Goal: Complete application form: Complete application form

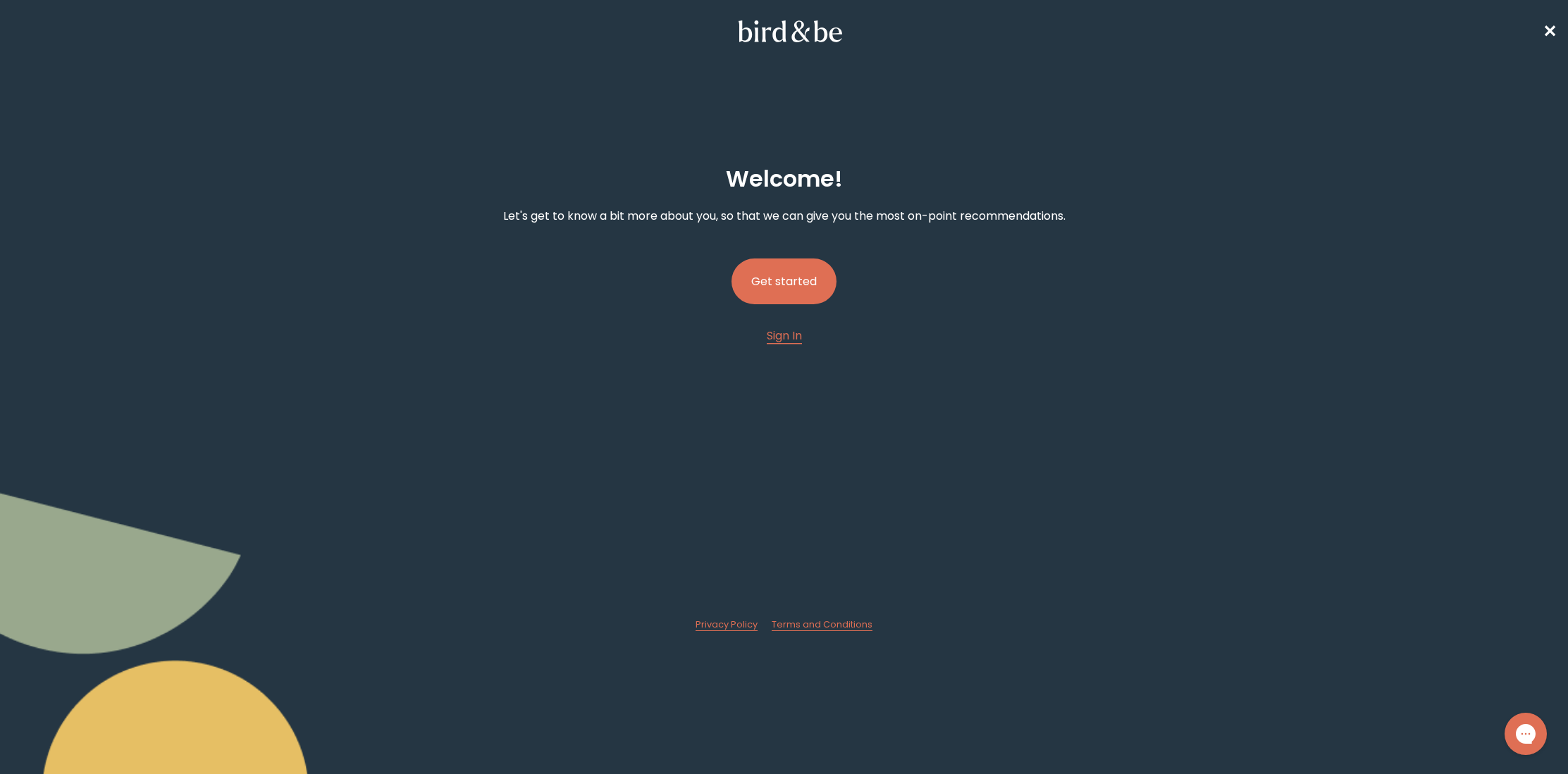
click at [802, 275] on button "Get started" at bounding box center [784, 281] width 105 height 46
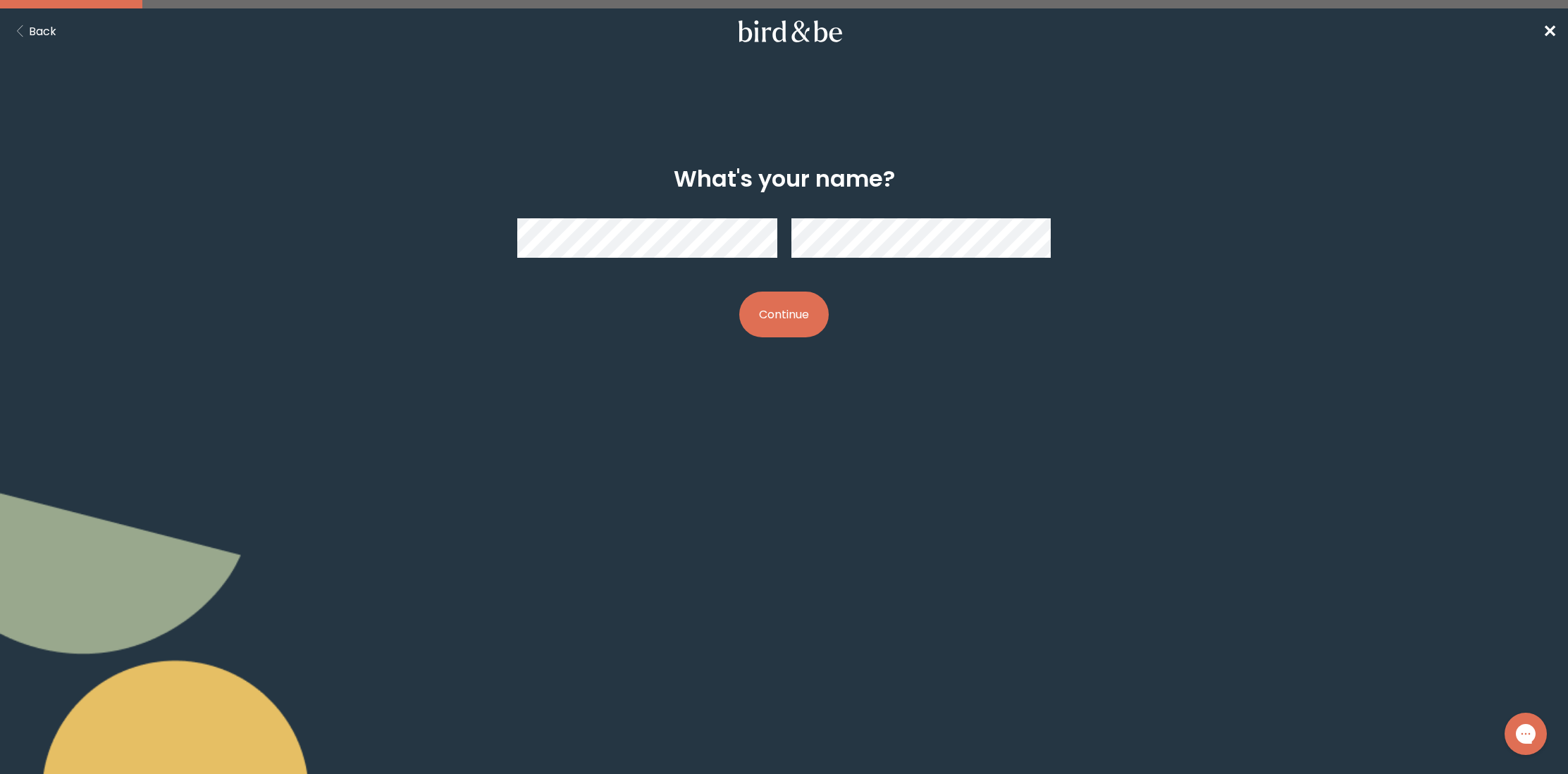
click at [797, 322] on button "Continue" at bounding box center [783, 315] width 89 height 46
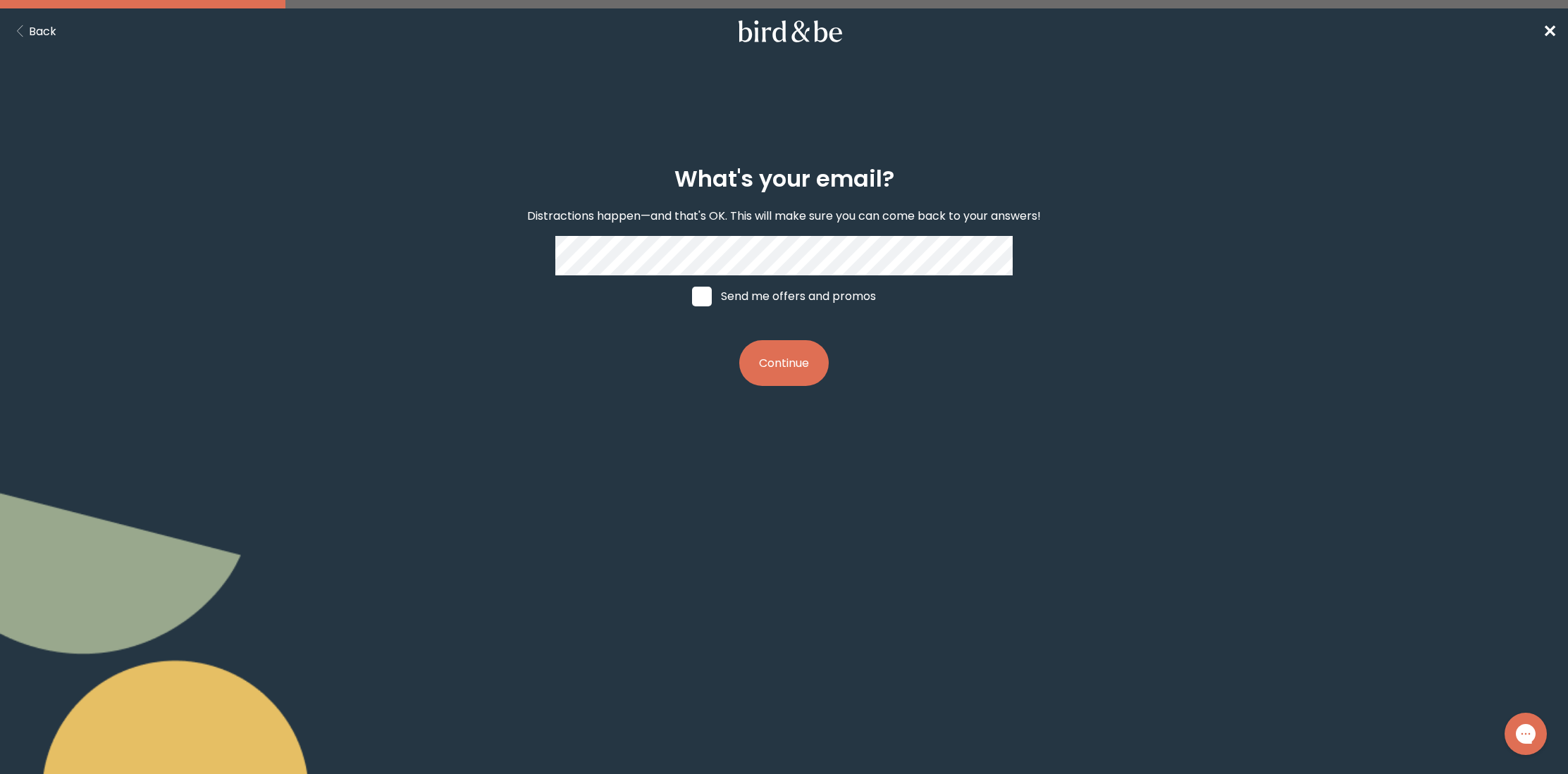
click at [787, 365] on button "Continue" at bounding box center [783, 363] width 89 height 46
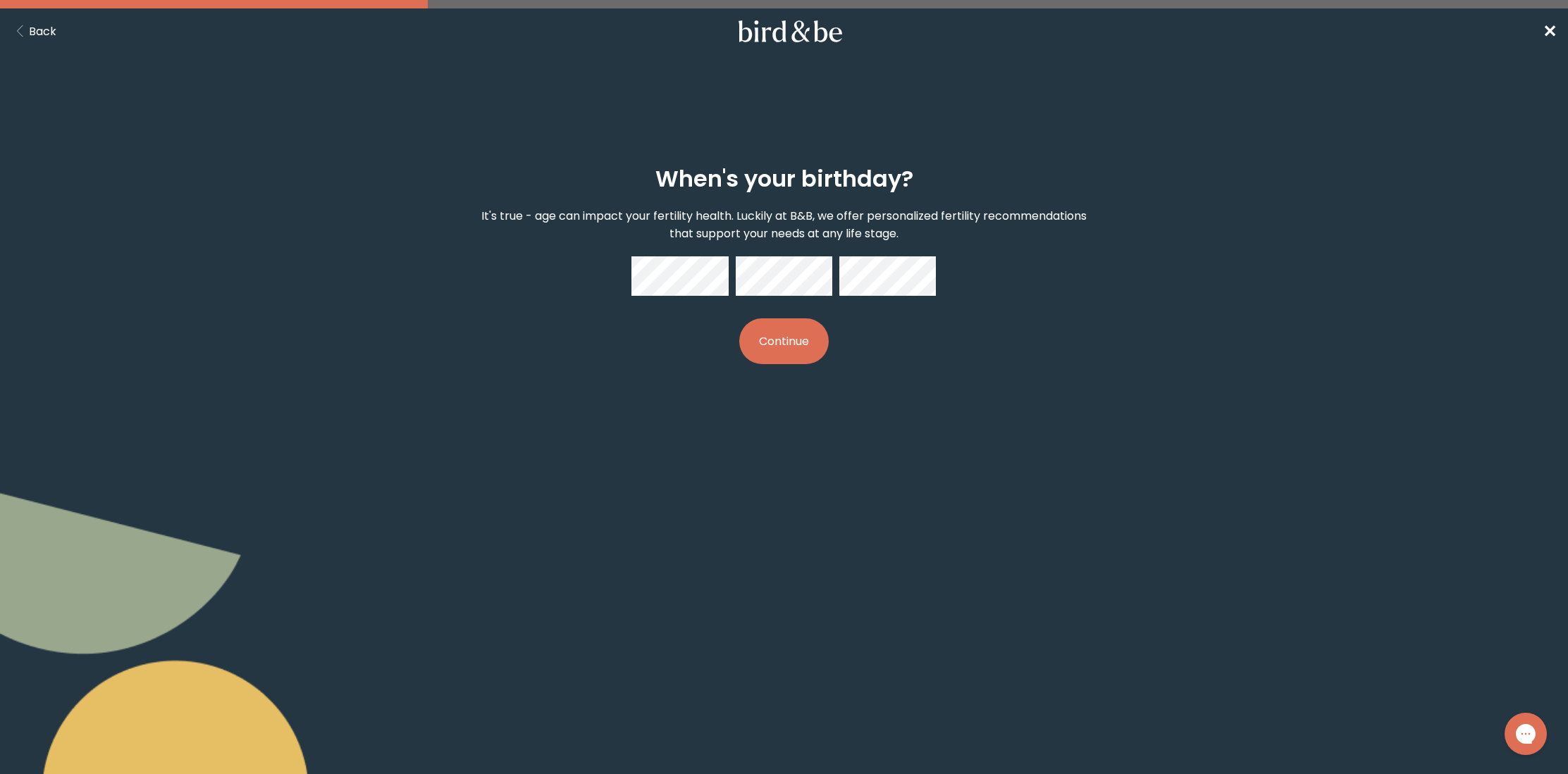
click at [795, 324] on button "Continue" at bounding box center [783, 341] width 89 height 46
click at [780, 330] on button "Continue" at bounding box center [783, 341] width 89 height 46
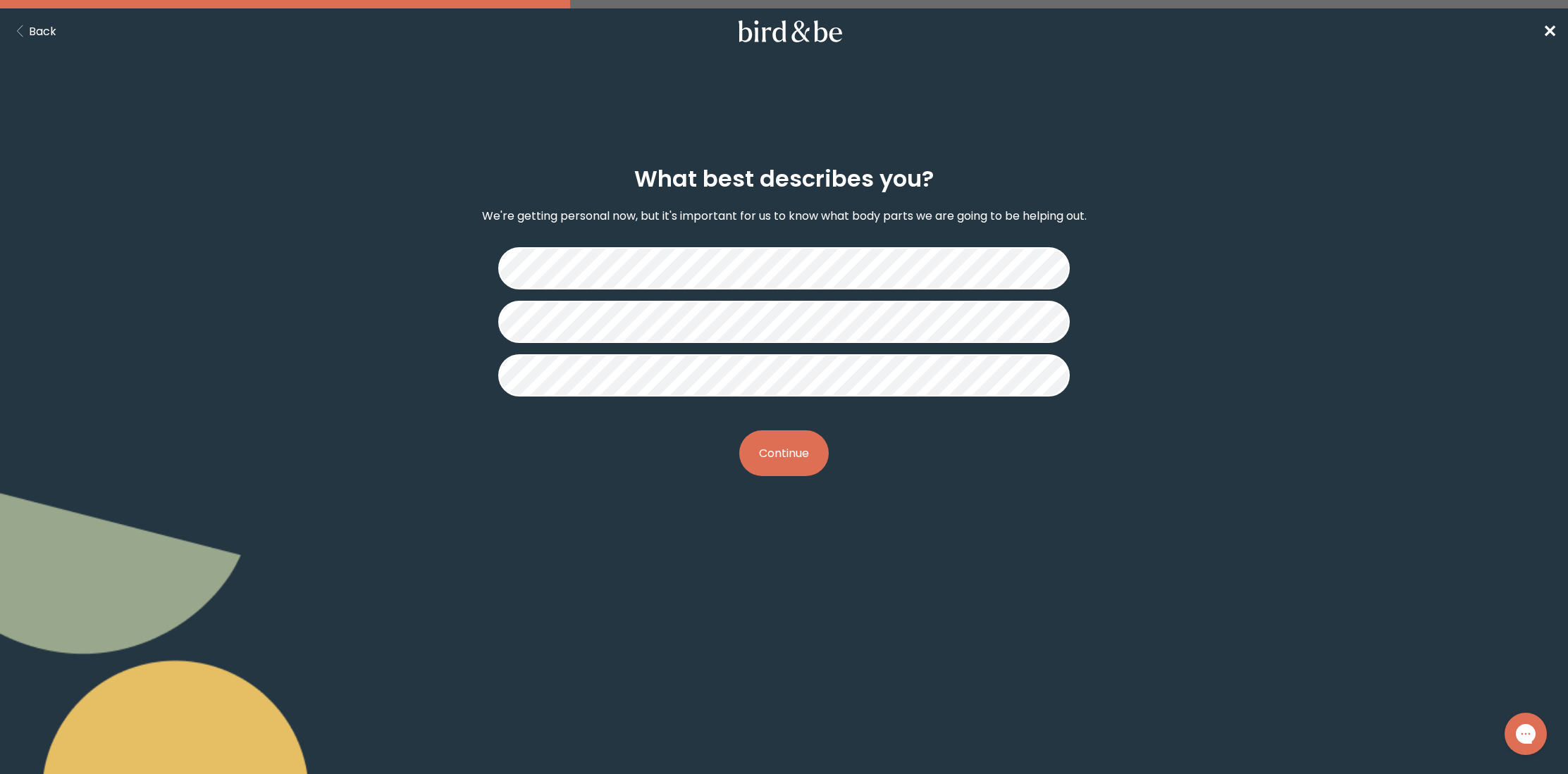
click at [787, 454] on button "Continue" at bounding box center [783, 453] width 89 height 46
click at [778, 463] on button "Continue" at bounding box center [783, 453] width 89 height 46
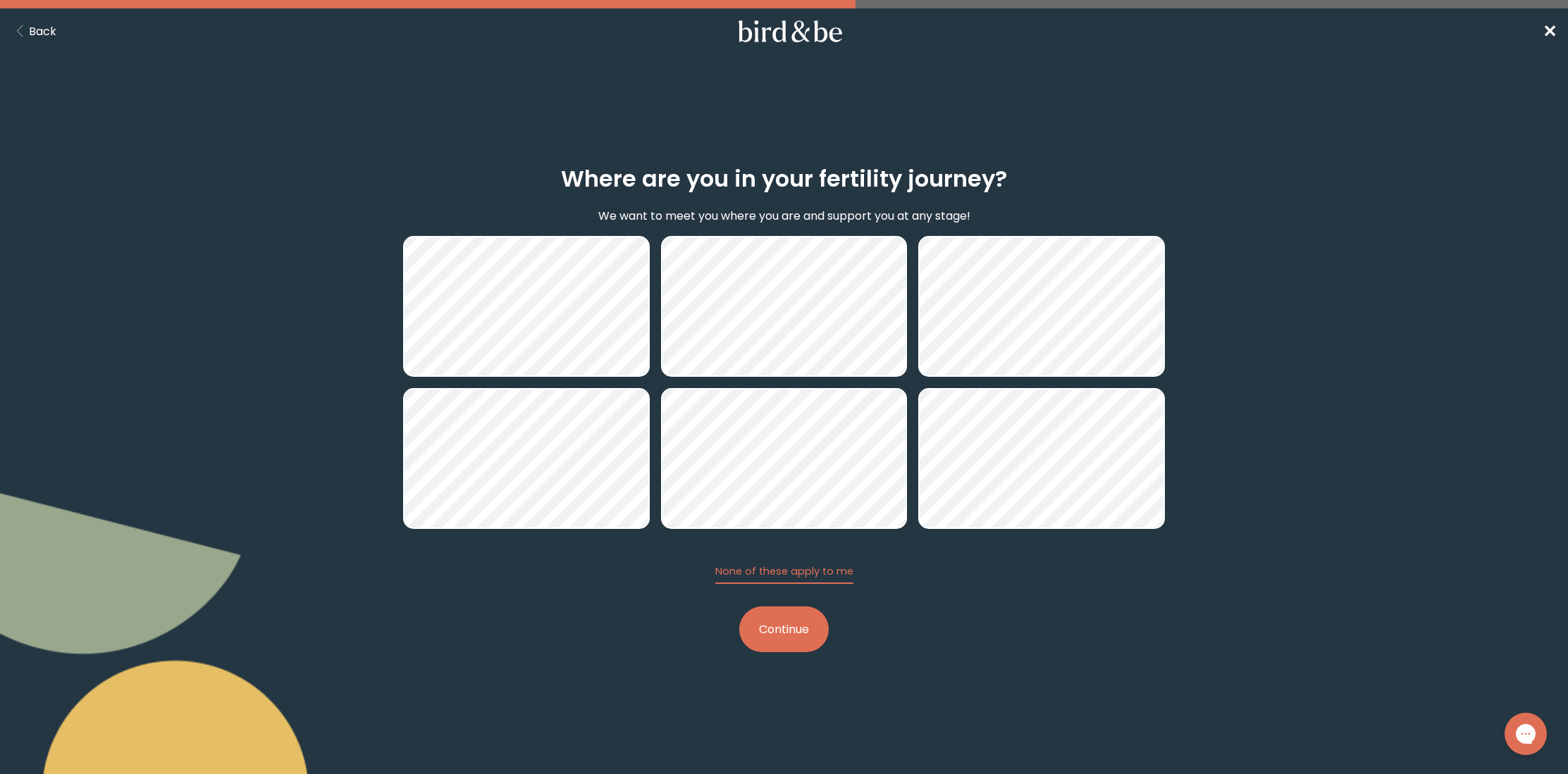
click at [798, 630] on button "Continue" at bounding box center [783, 629] width 89 height 46
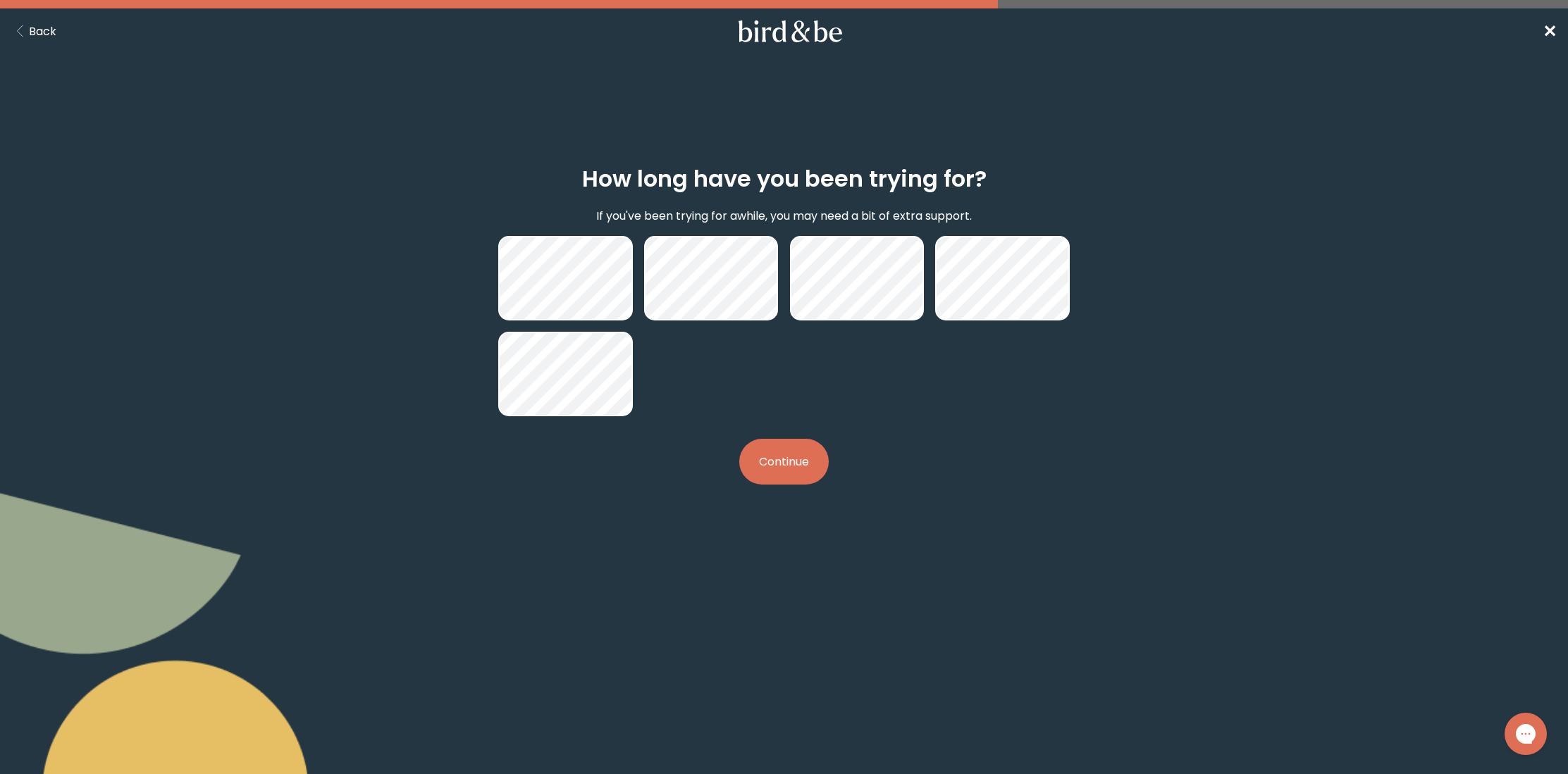
click at [805, 453] on button "Continue" at bounding box center [783, 462] width 89 height 46
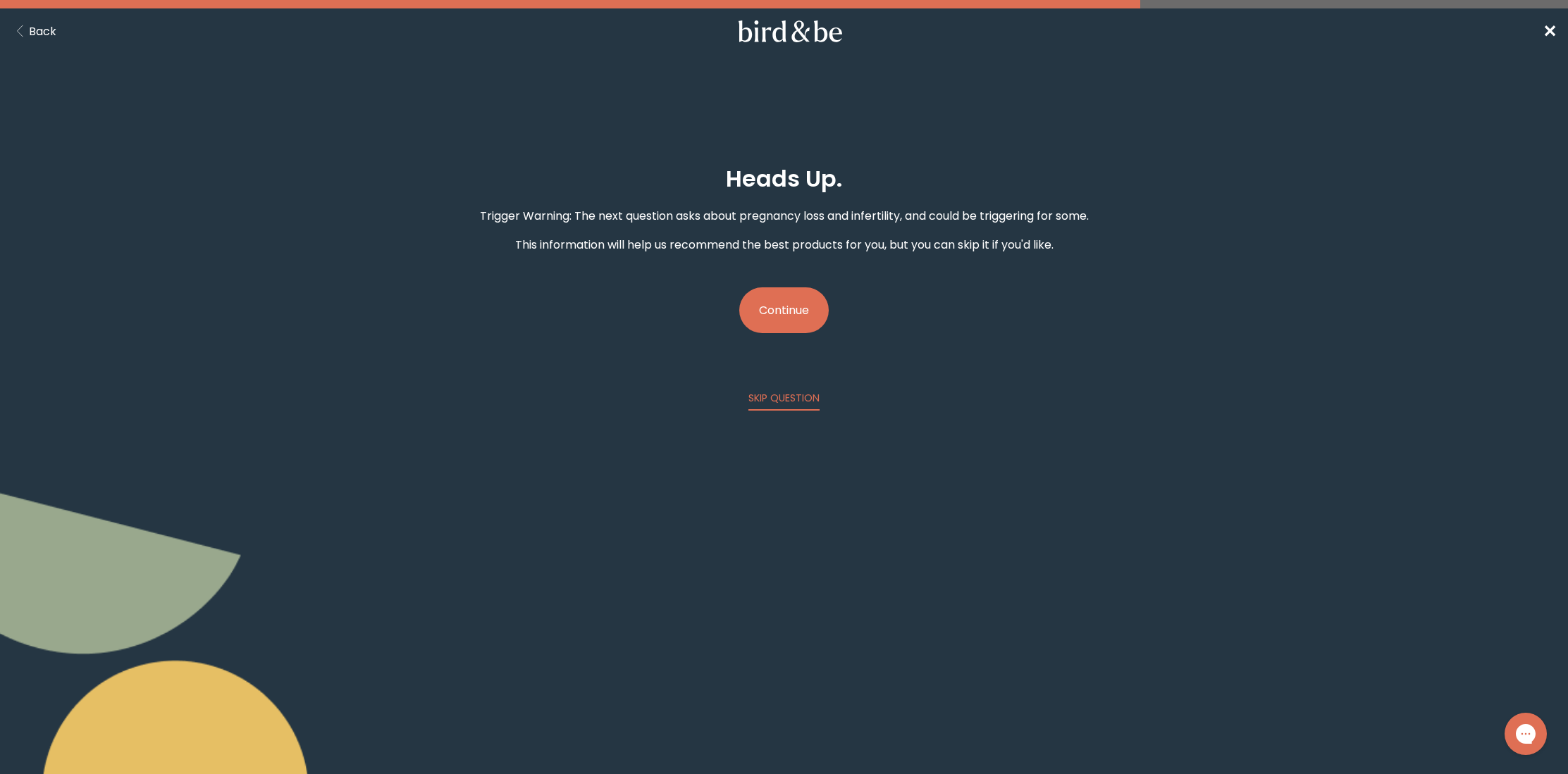
click at [800, 326] on button "Continue" at bounding box center [783, 310] width 89 height 46
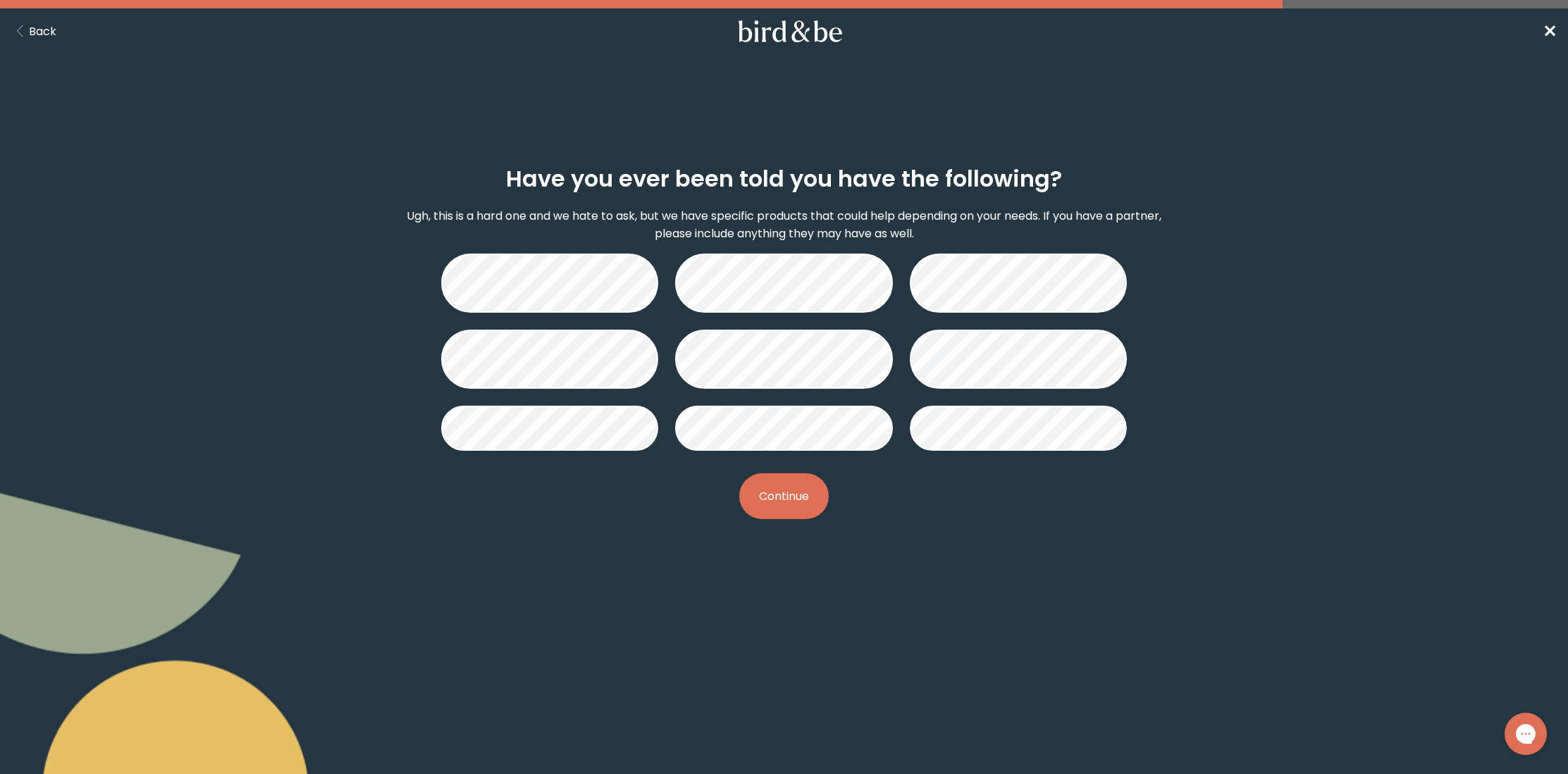
click at [802, 494] on button "Continue" at bounding box center [783, 496] width 89 height 46
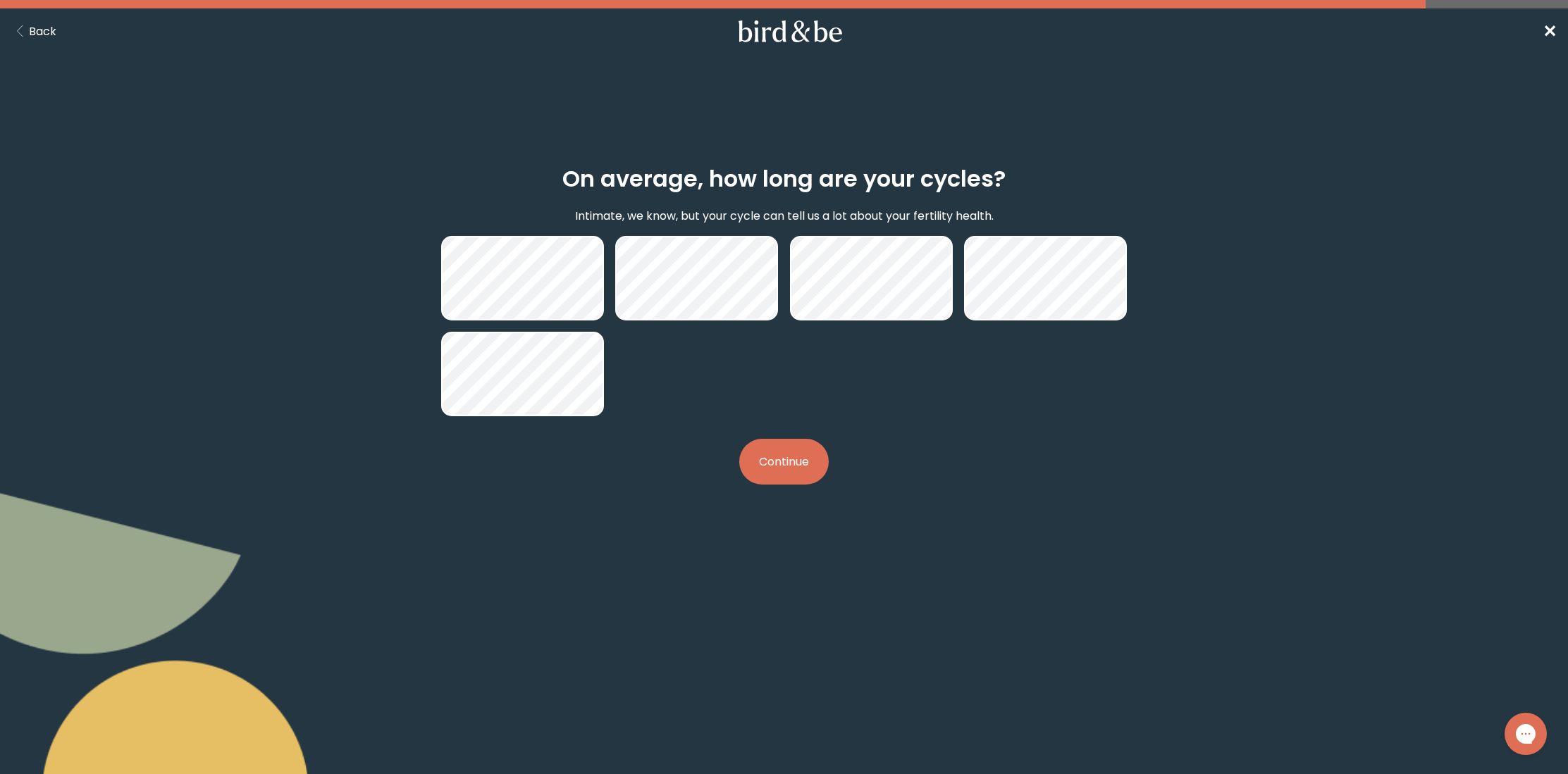
click at [800, 459] on button "Continue" at bounding box center [783, 462] width 89 height 46
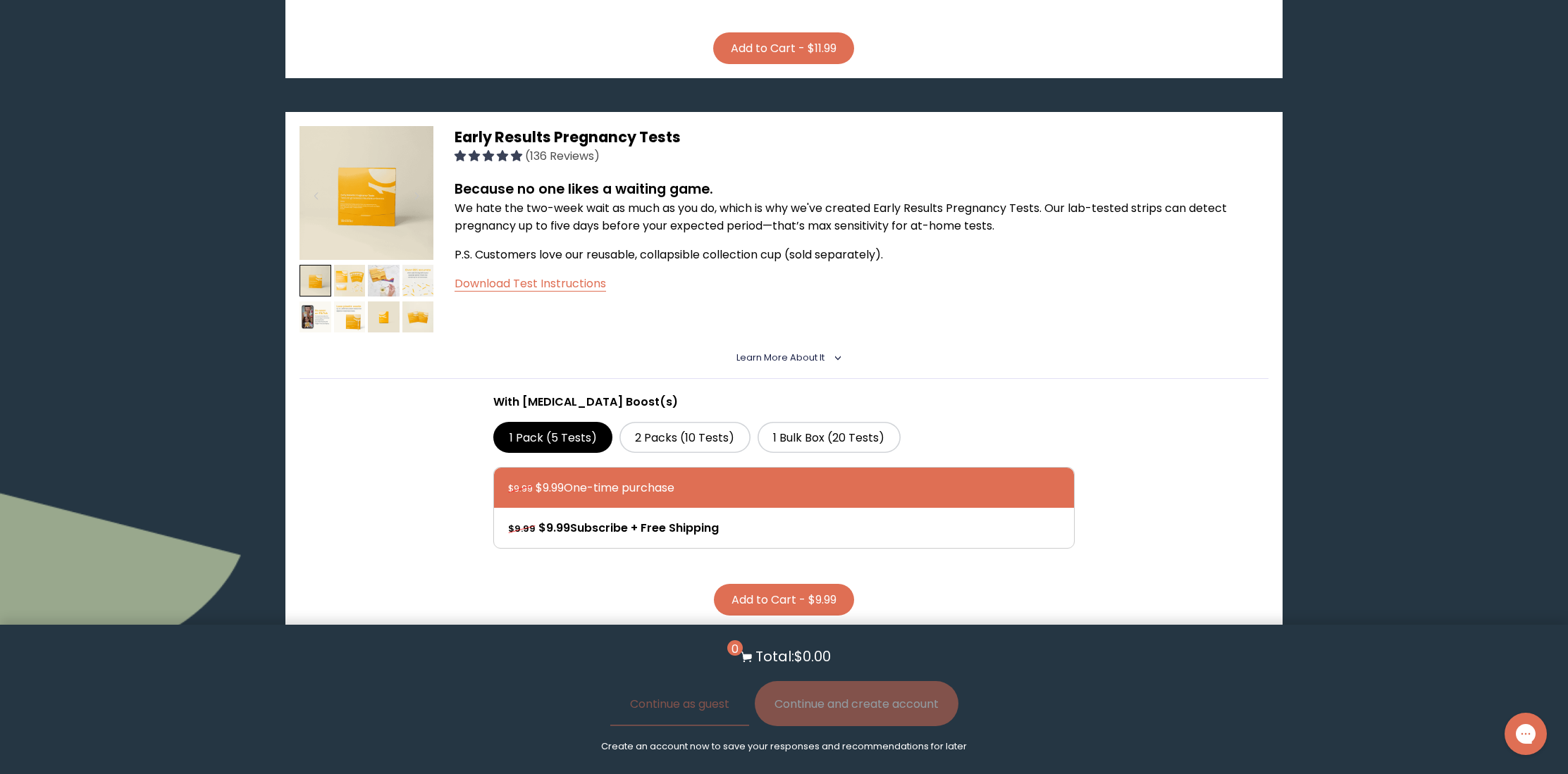
scroll to position [1250, 0]
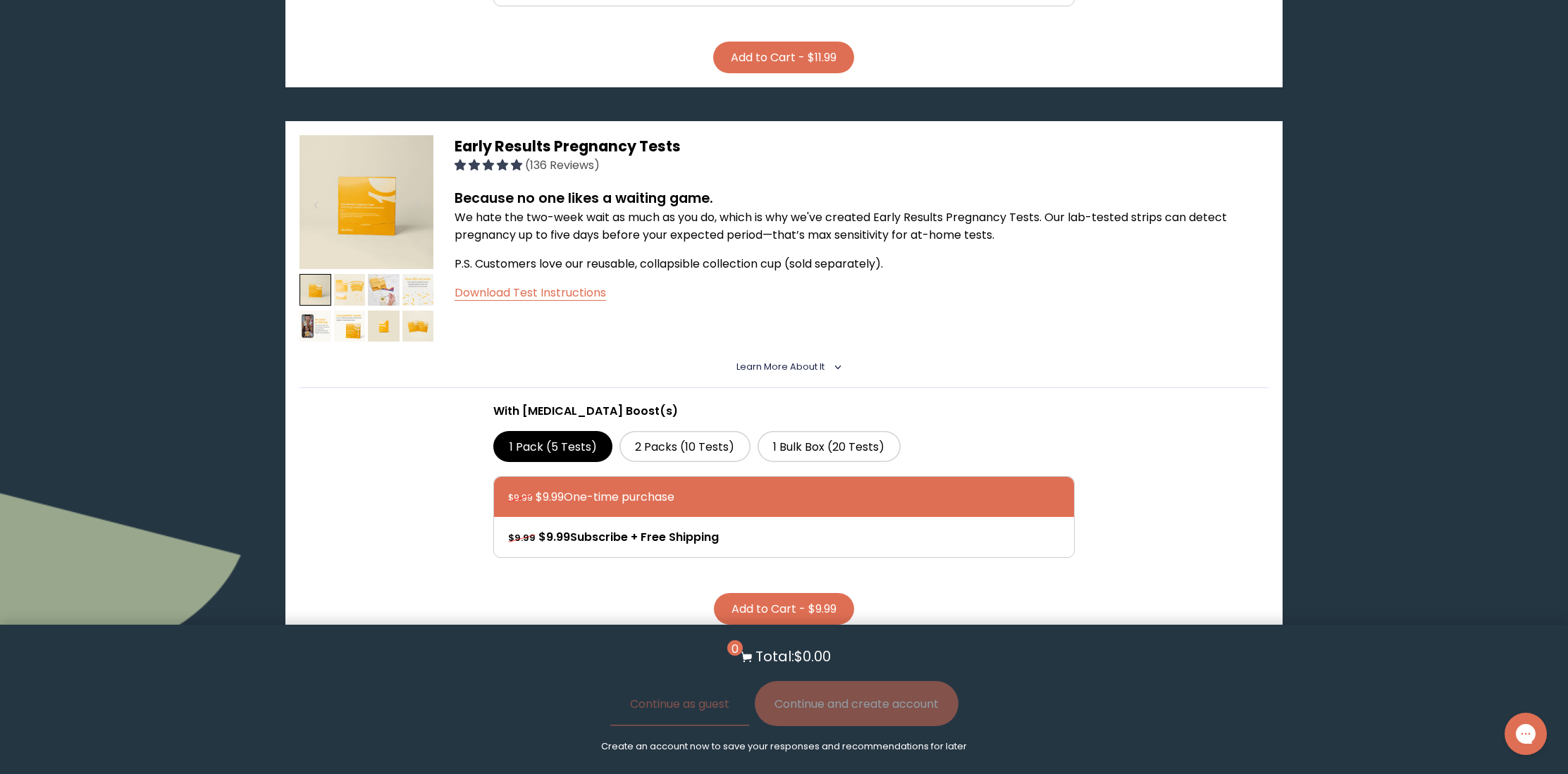
click at [352, 276] on img at bounding box center [350, 290] width 32 height 32
click at [338, 278] on img at bounding box center [350, 290] width 32 height 32
click at [351, 279] on img at bounding box center [350, 290] width 32 height 32
click at [560, 136] on span "Early Results Pregnancy Tests" at bounding box center [567, 146] width 226 height 21
click at [505, 189] on strong "Because no one likes a waiting game." at bounding box center [584, 199] width 259 height 19
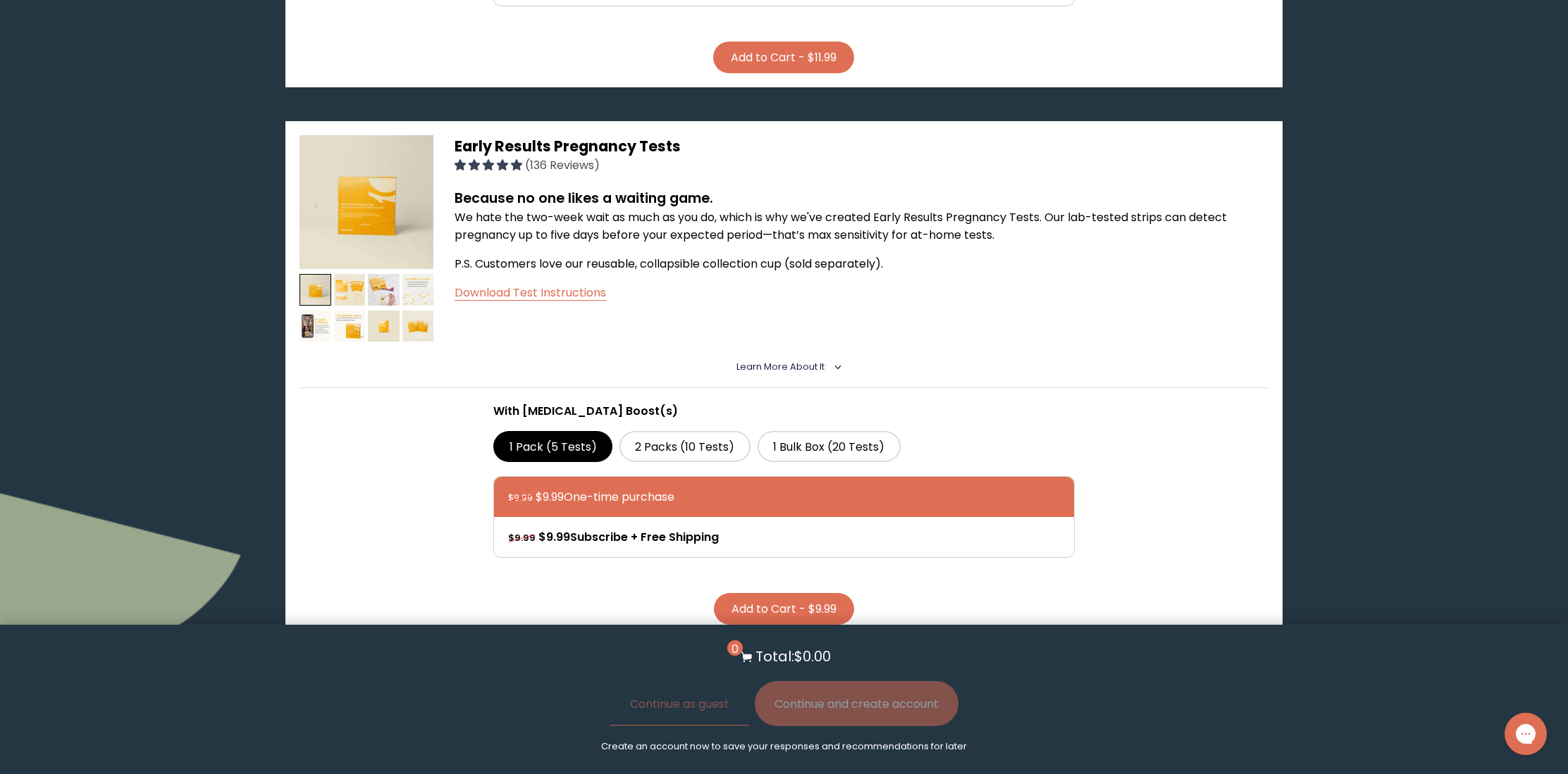
click at [406, 225] on img at bounding box center [366, 202] width 134 height 134
click at [352, 274] on img at bounding box center [350, 290] width 32 height 32
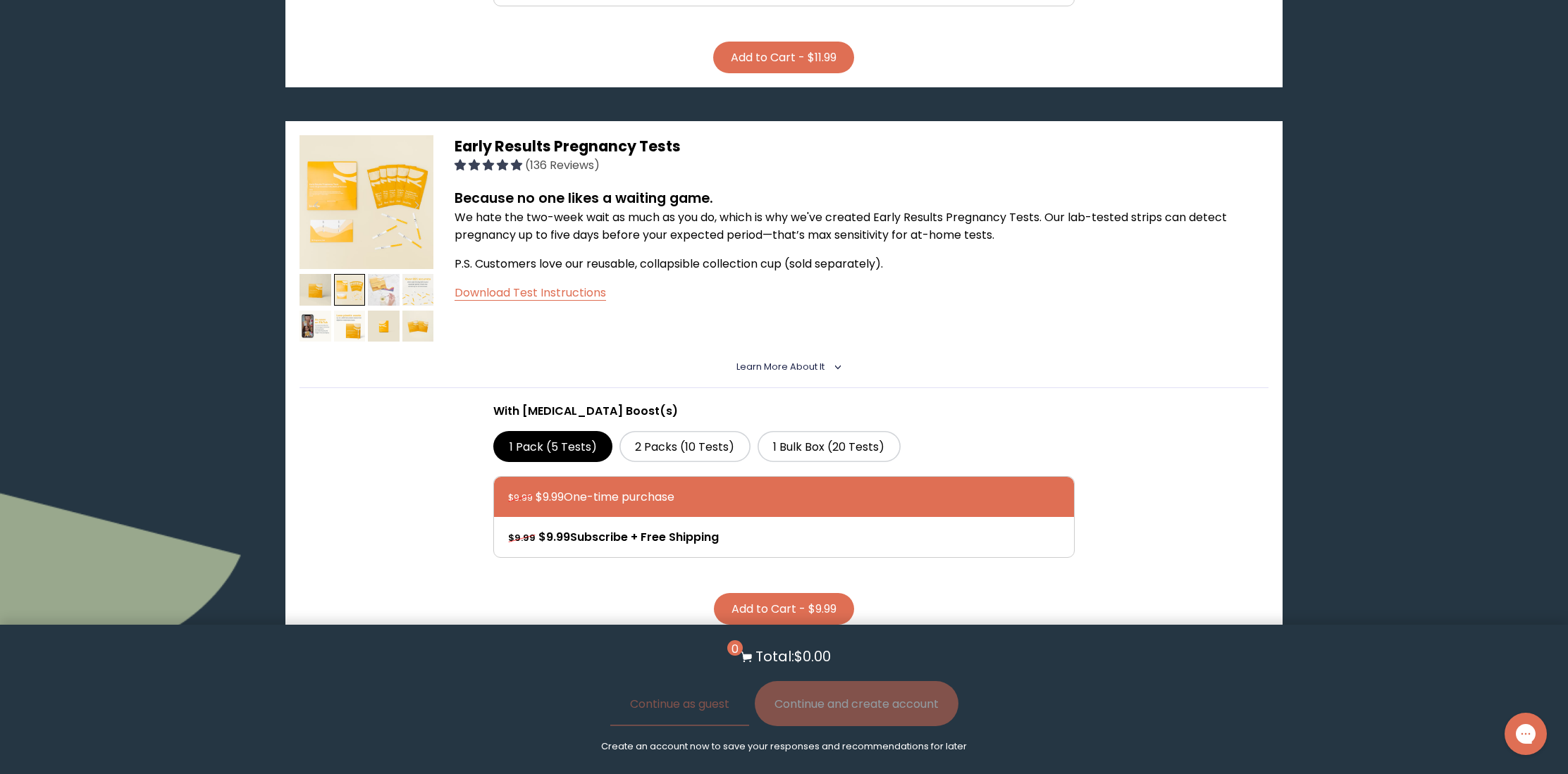
click at [384, 278] on img at bounding box center [384, 290] width 32 height 32
click at [389, 175] on img at bounding box center [366, 202] width 134 height 134
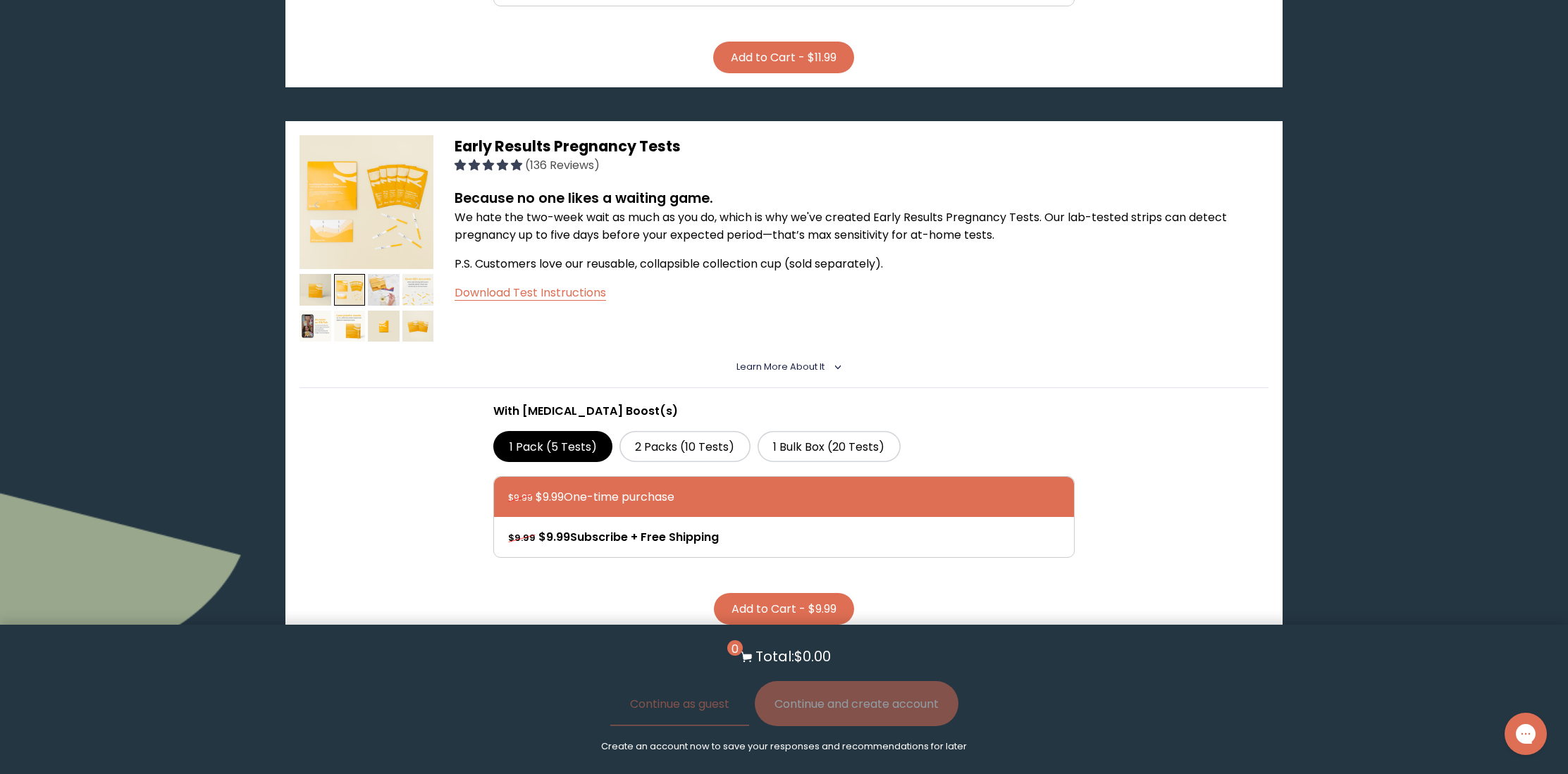
click at [776, 360] on span "Learn More About it" at bounding box center [780, 366] width 88 height 12
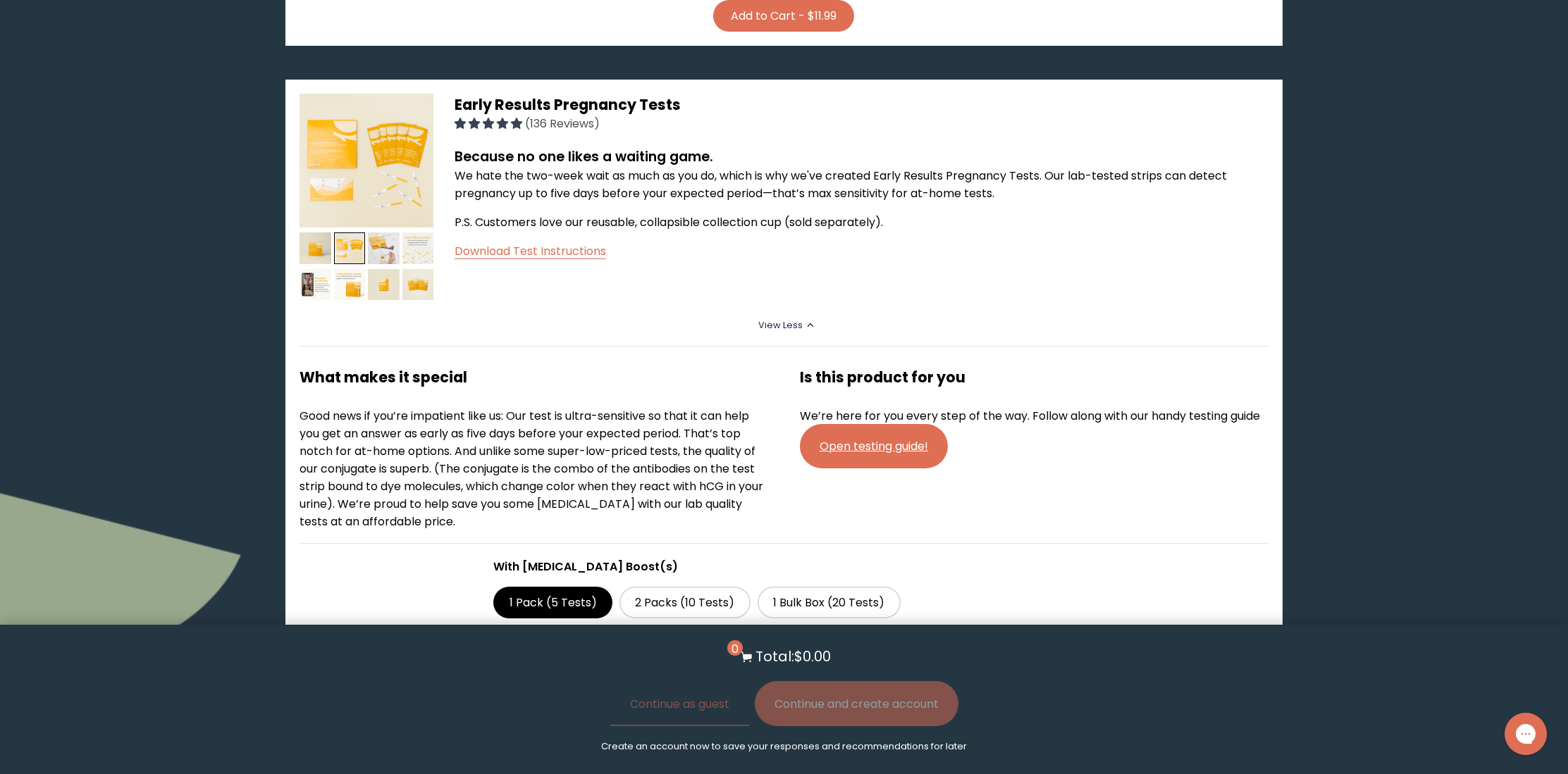
scroll to position [1295, 0]
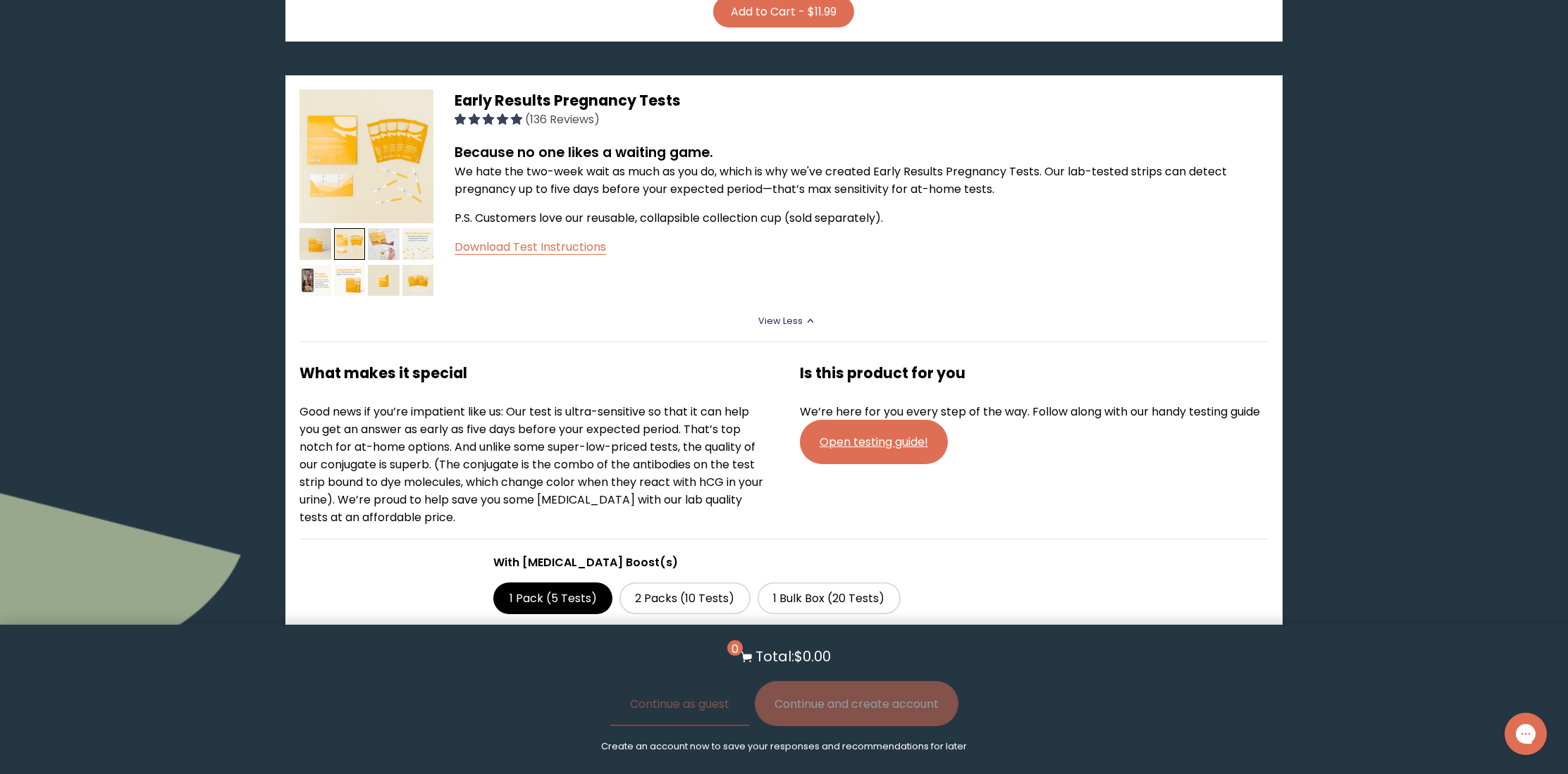
click at [402, 242] on div at bounding box center [366, 264] width 134 height 72
click at [386, 240] on img at bounding box center [384, 244] width 32 height 32
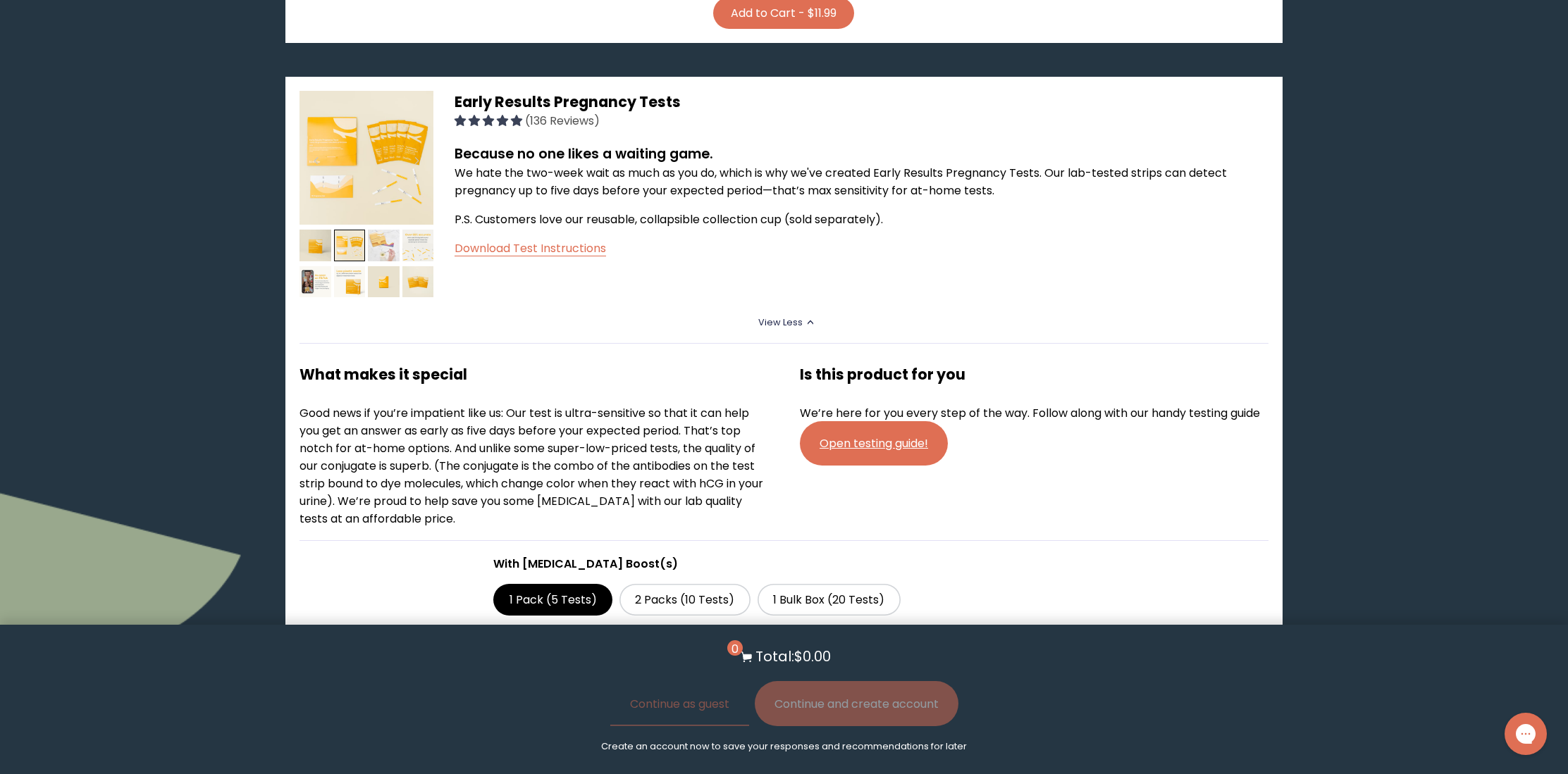
click at [385, 241] on img at bounding box center [384, 245] width 32 height 32
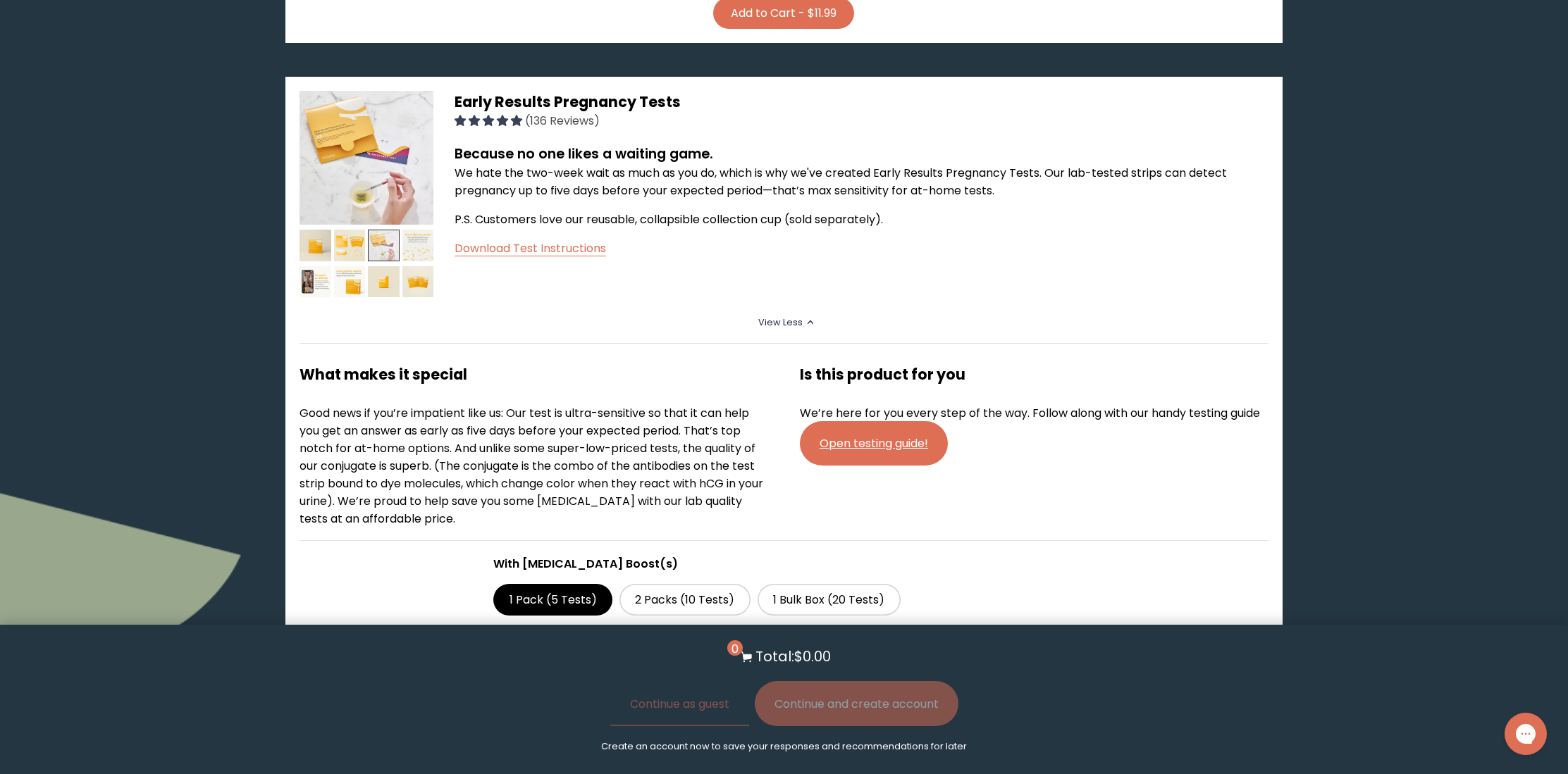
scroll to position [1292, 0]
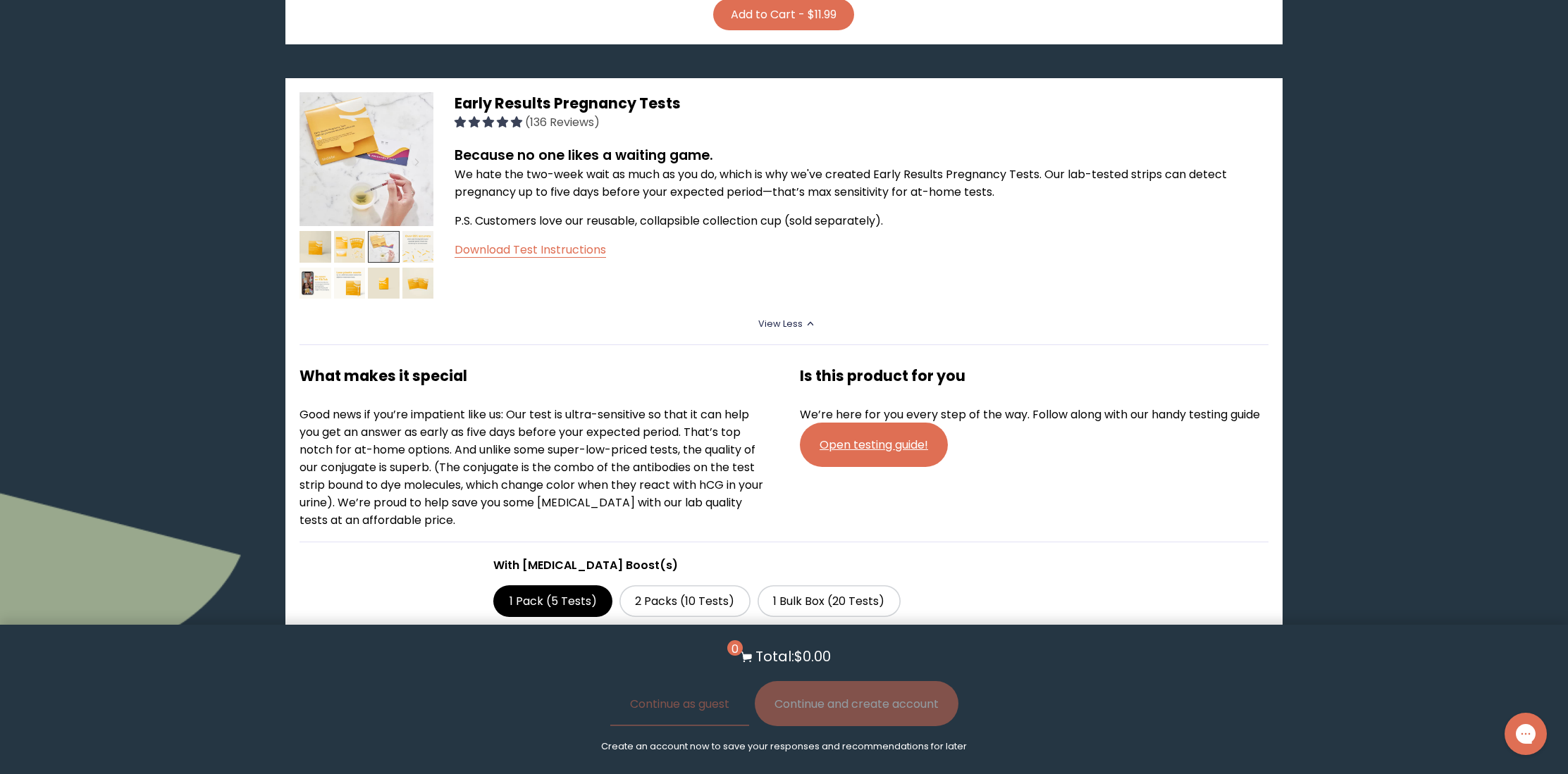
click at [399, 239] on img at bounding box center [384, 247] width 32 height 32
click at [417, 240] on img at bounding box center [418, 247] width 32 height 32
click at [411, 242] on img at bounding box center [418, 247] width 32 height 32
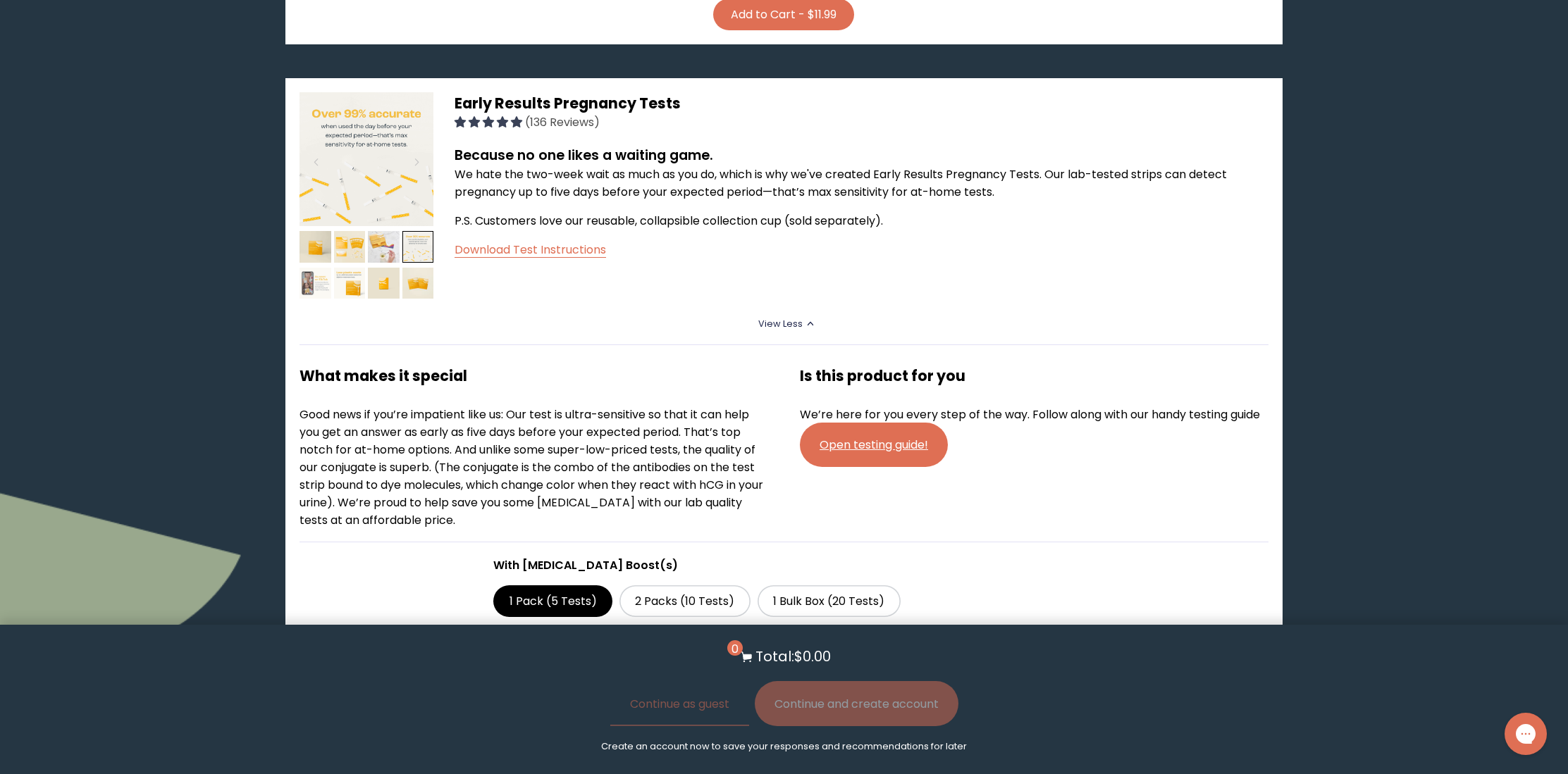
click at [307, 272] on img at bounding box center [315, 283] width 32 height 32
click at [299, 277] on img at bounding box center [315, 283] width 32 height 32
click at [338, 275] on img at bounding box center [350, 283] width 32 height 32
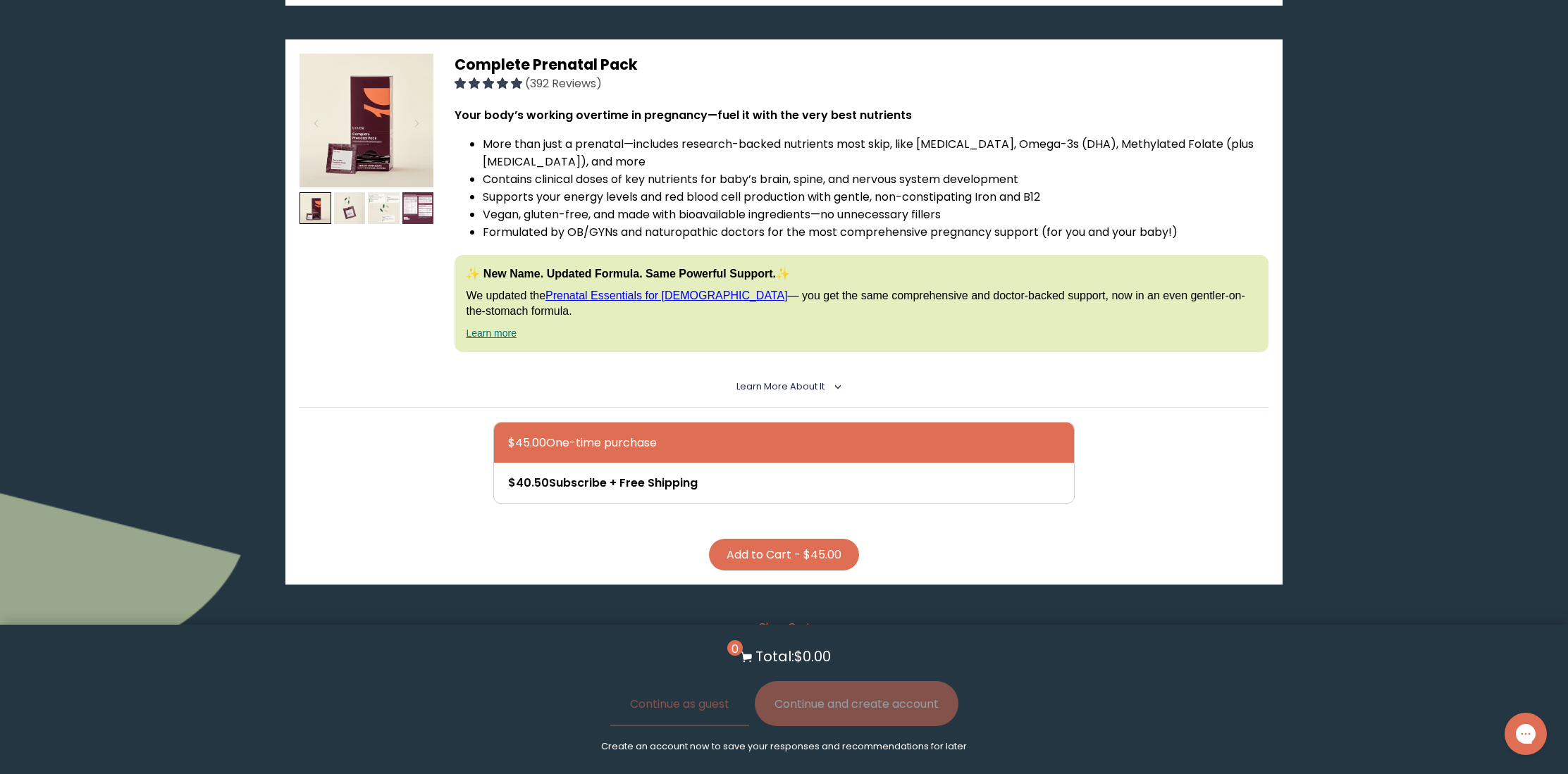
scroll to position [4075, 0]
